Goal: Find specific page/section: Find specific page/section

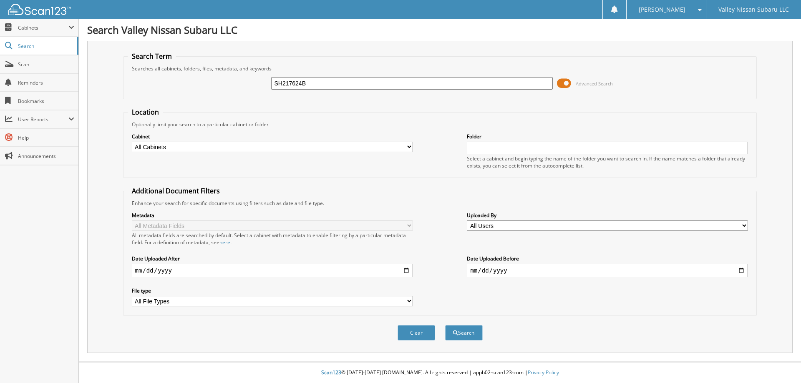
type input "SH217624B"
click at [445, 325] on button "Search" at bounding box center [464, 332] width 38 height 15
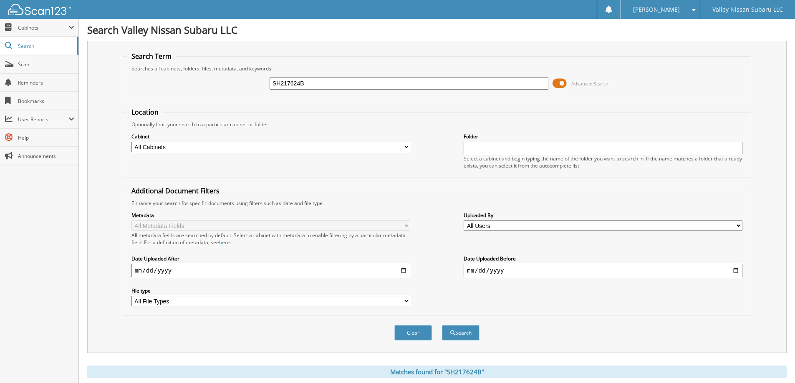
click at [345, 149] on select "All Cabinets 8300 BANK DEPOSITS CAR DEALS FI PRODUCT CANCELLATION FI PRODUCTS -…" at bounding box center [270, 147] width 279 height 10
select select "18904"
click at [131, 142] on select "All Cabinets 8300 BANK DEPOSITS CAR DEALS FI PRODUCT CANCELLATION FI PRODUCTS -…" at bounding box center [270, 147] width 279 height 10
click at [483, 150] on input "text" at bounding box center [603, 148] width 279 height 13
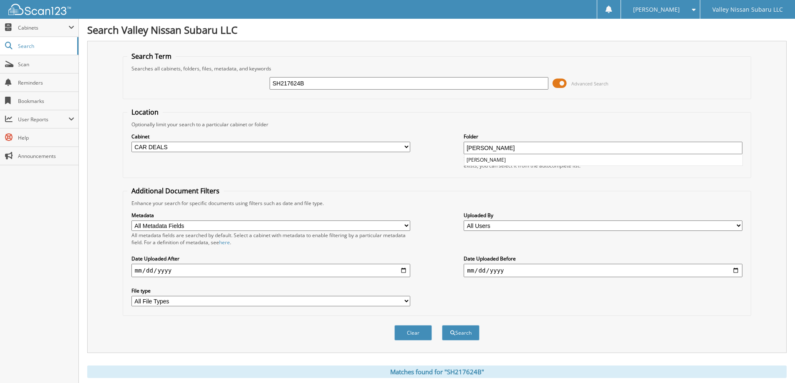
type input "GONZALEZ"
click at [442, 325] on button "Search" at bounding box center [461, 332] width 38 height 15
click at [320, 84] on input "SH217624B" at bounding box center [409, 83] width 279 height 13
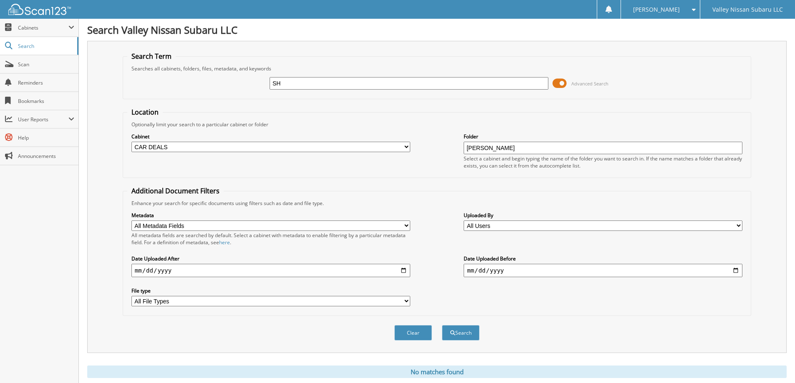
type input "S"
type input "CAR DEALS"
click at [238, 145] on select "All Cabinets 8300 BANK DEPOSITS CAR DEALS FI PRODUCT CANCELLATION FI PRODUCTS -…" at bounding box center [270, 147] width 279 height 10
click at [513, 147] on input "GONZALEZ" at bounding box center [603, 148] width 279 height 13
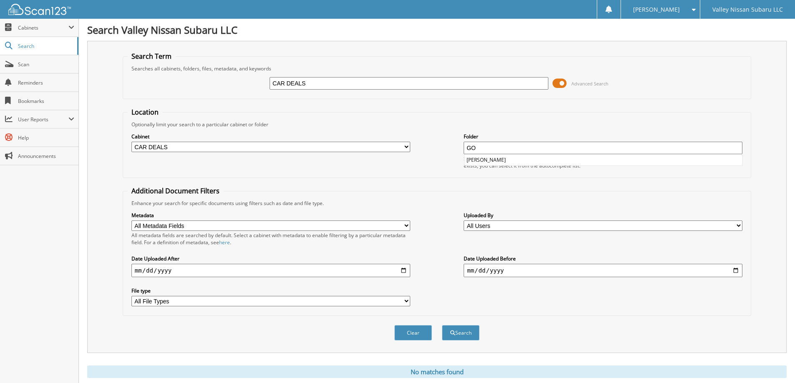
type input "G"
type input "SH217624B"
click at [442, 325] on button "Search" at bounding box center [461, 332] width 38 height 15
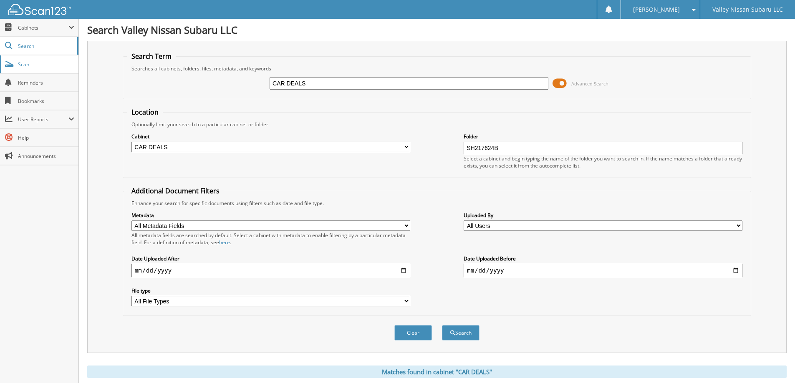
click at [33, 62] on span "Scan" at bounding box center [46, 64] width 56 height 7
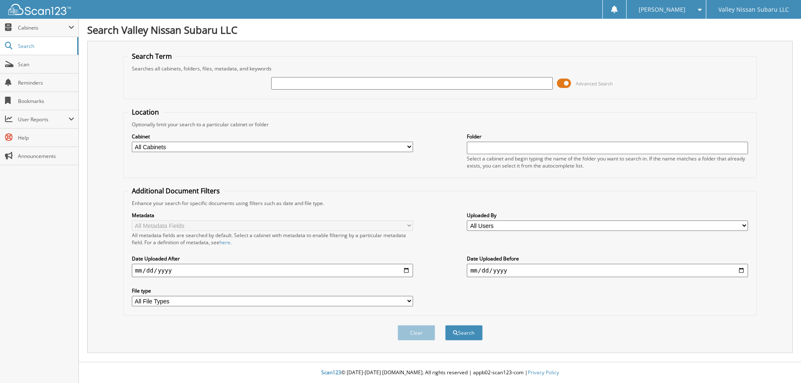
click at [368, 85] on input "text" at bounding box center [411, 83] width 281 height 13
type input "CAR DEALS"
click at [225, 148] on select "All Cabinets 8300 BANK DEPOSITS CAR DEALS FI PRODUCT CANCELLATION FI PRODUCTS -…" at bounding box center [272, 147] width 281 height 10
select select "18904"
click at [132, 142] on select "All Cabinets 8300 BANK DEPOSITS CAR DEALS FI PRODUCT CANCELLATION FI PRODUCTS -…" at bounding box center [272, 147] width 281 height 10
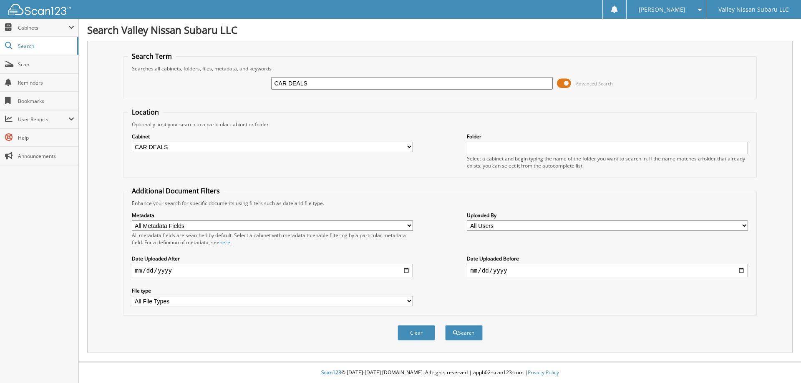
click at [487, 148] on input "text" at bounding box center [607, 148] width 281 height 13
click at [184, 145] on select "All Cabinets 8300 BANK DEPOSITS CAR DEALS FI PRODUCT CANCELLATION FI PRODUCTS -…" at bounding box center [272, 147] width 281 height 10
click at [176, 145] on select "All Cabinets 8300 BANK DEPOSITS CAR DEALS FI PRODUCT CANCELLATION FI PRODUCTS -…" at bounding box center [272, 147] width 281 height 10
click at [189, 147] on select "All Cabinets 8300 BANK DEPOSITS CAR DEALS FI PRODUCT CANCELLATION FI PRODUCTS -…" at bounding box center [272, 147] width 281 height 10
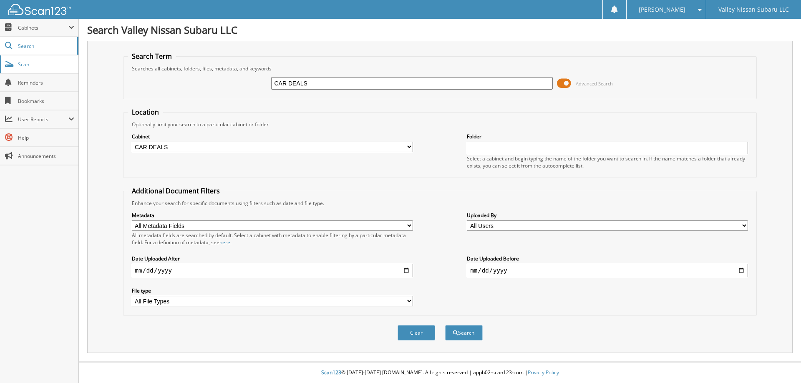
click at [25, 61] on span "Scan" at bounding box center [46, 64] width 56 height 7
click at [327, 81] on input "text" at bounding box center [411, 83] width 281 height 13
type input "SH217624B"
click at [445, 325] on button "Search" at bounding box center [464, 332] width 38 height 15
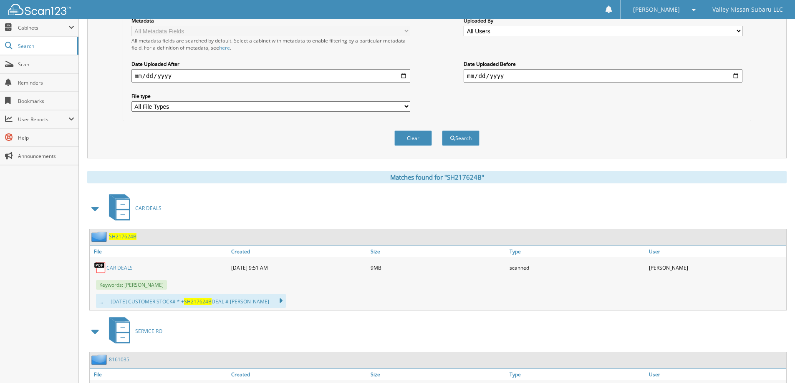
scroll to position [209, 0]
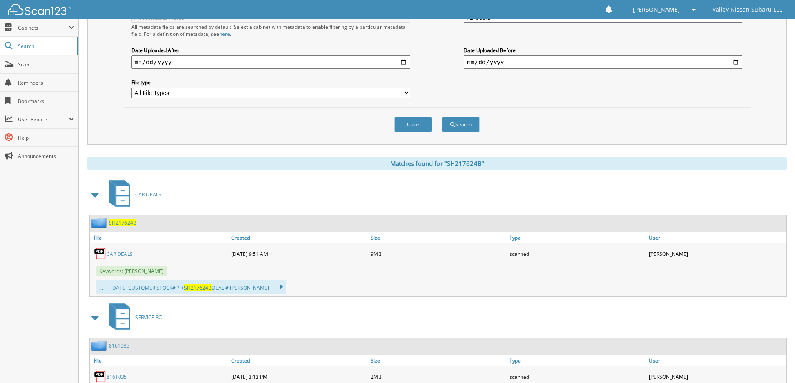
click at [120, 255] on link "CAR DEALS" at bounding box center [119, 254] width 26 height 7
click at [119, 255] on link "CAR DEALS" at bounding box center [119, 254] width 26 height 7
click at [114, 252] on link "CAR DEALS" at bounding box center [119, 254] width 26 height 7
click at [24, 63] on span "Scan" at bounding box center [46, 64] width 56 height 7
